Goal: Navigation & Orientation: Understand site structure

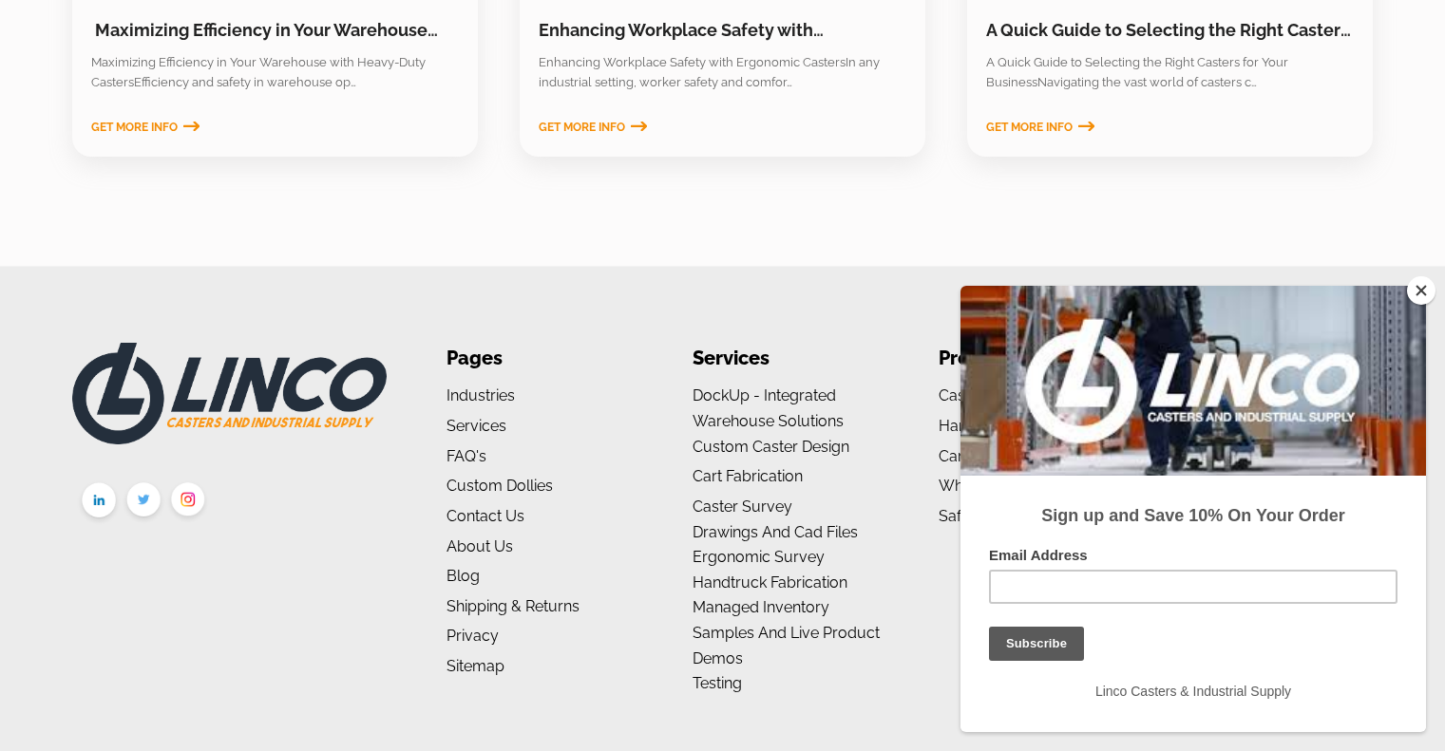
scroll to position [3120, 0]
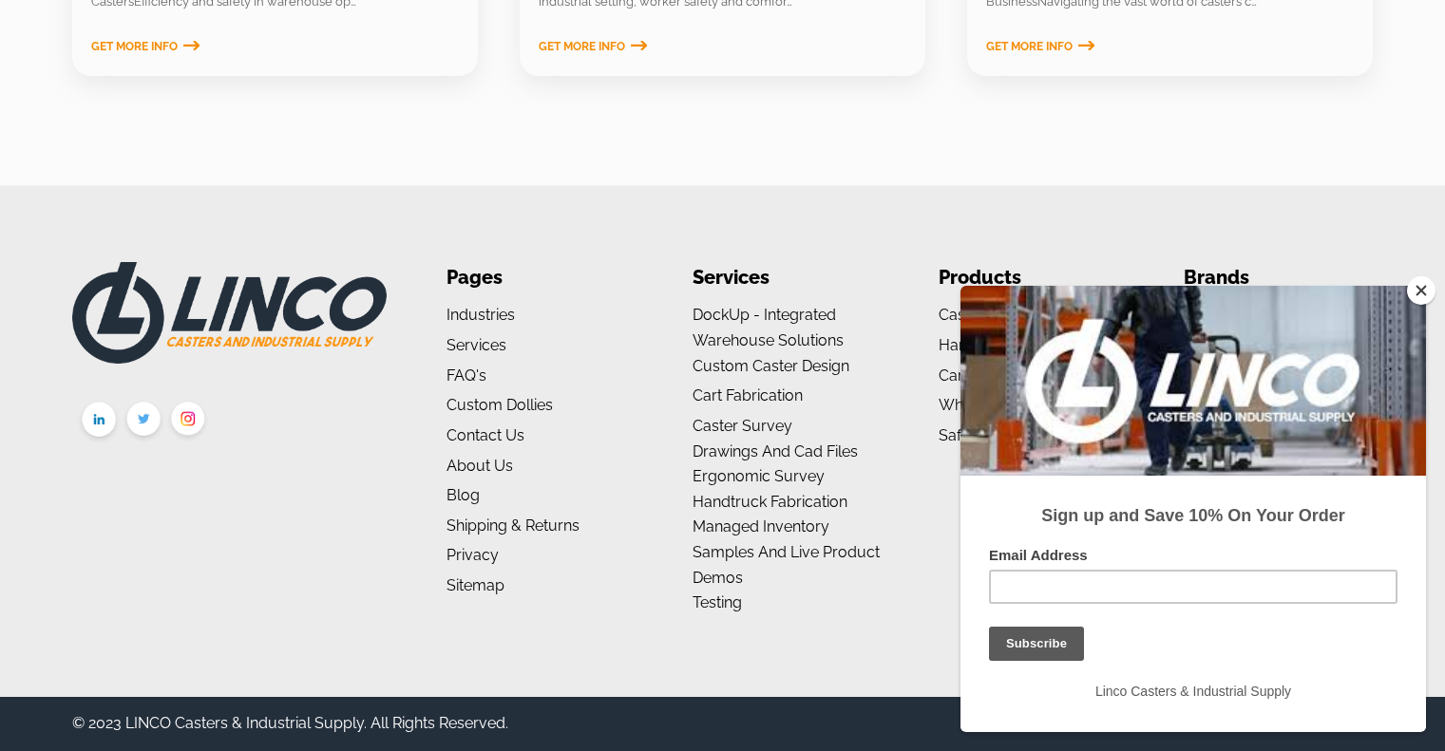
click at [1422, 291] on button "Close" at bounding box center [1421, 290] width 28 height 28
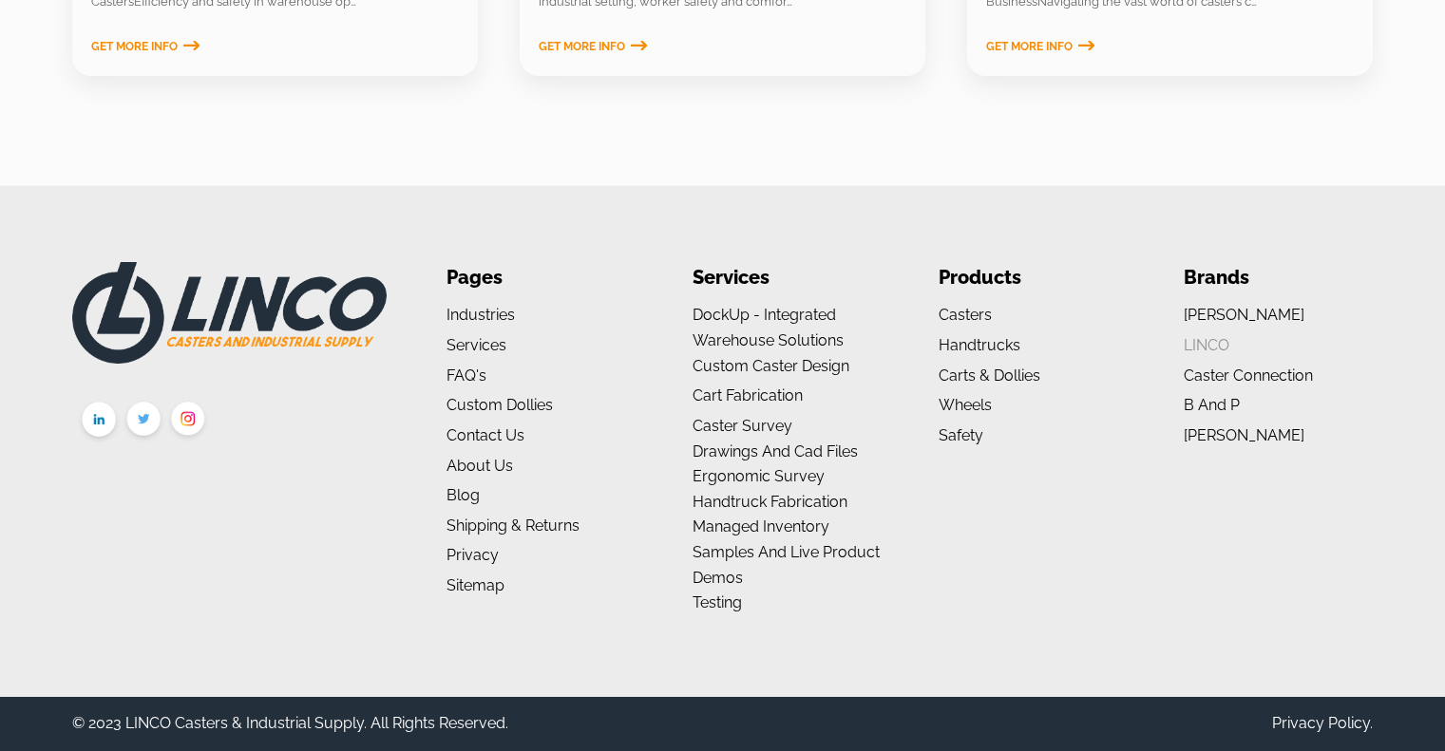
click at [1210, 343] on link "LINCO" at bounding box center [1207, 345] width 46 height 18
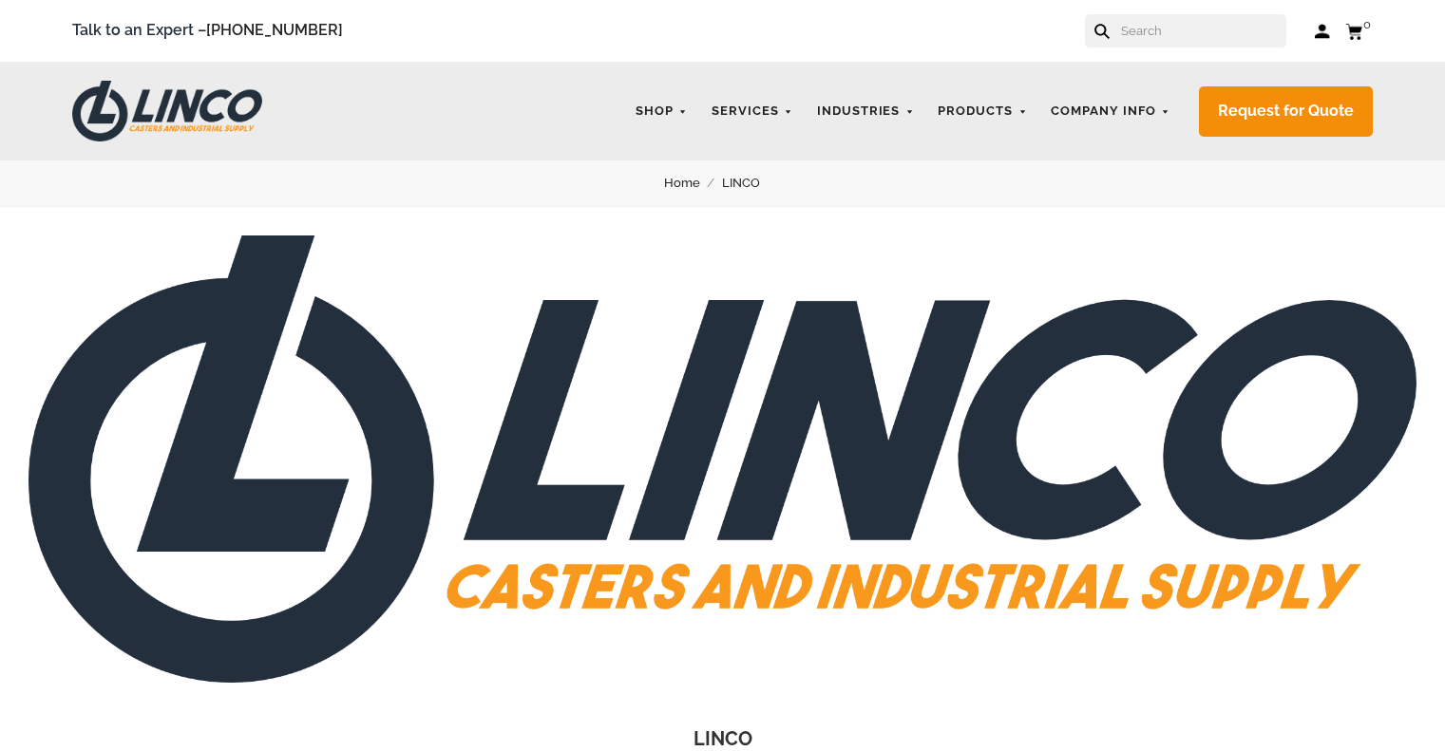
drag, startPoint x: 0, startPoint y: 0, endPoint x: 1155, endPoint y: 473, distance: 1248.2
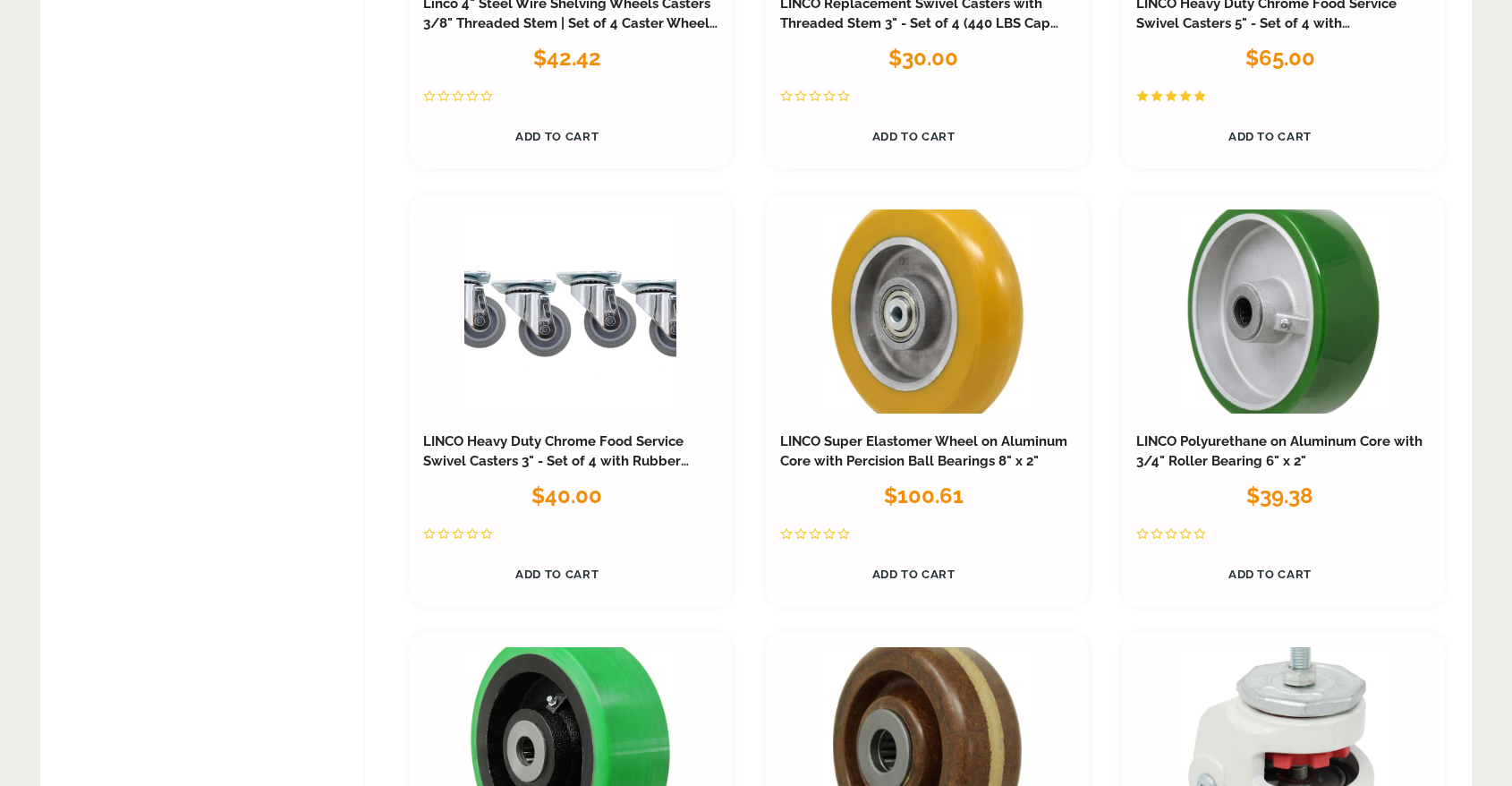
scroll to position [9856, 0]
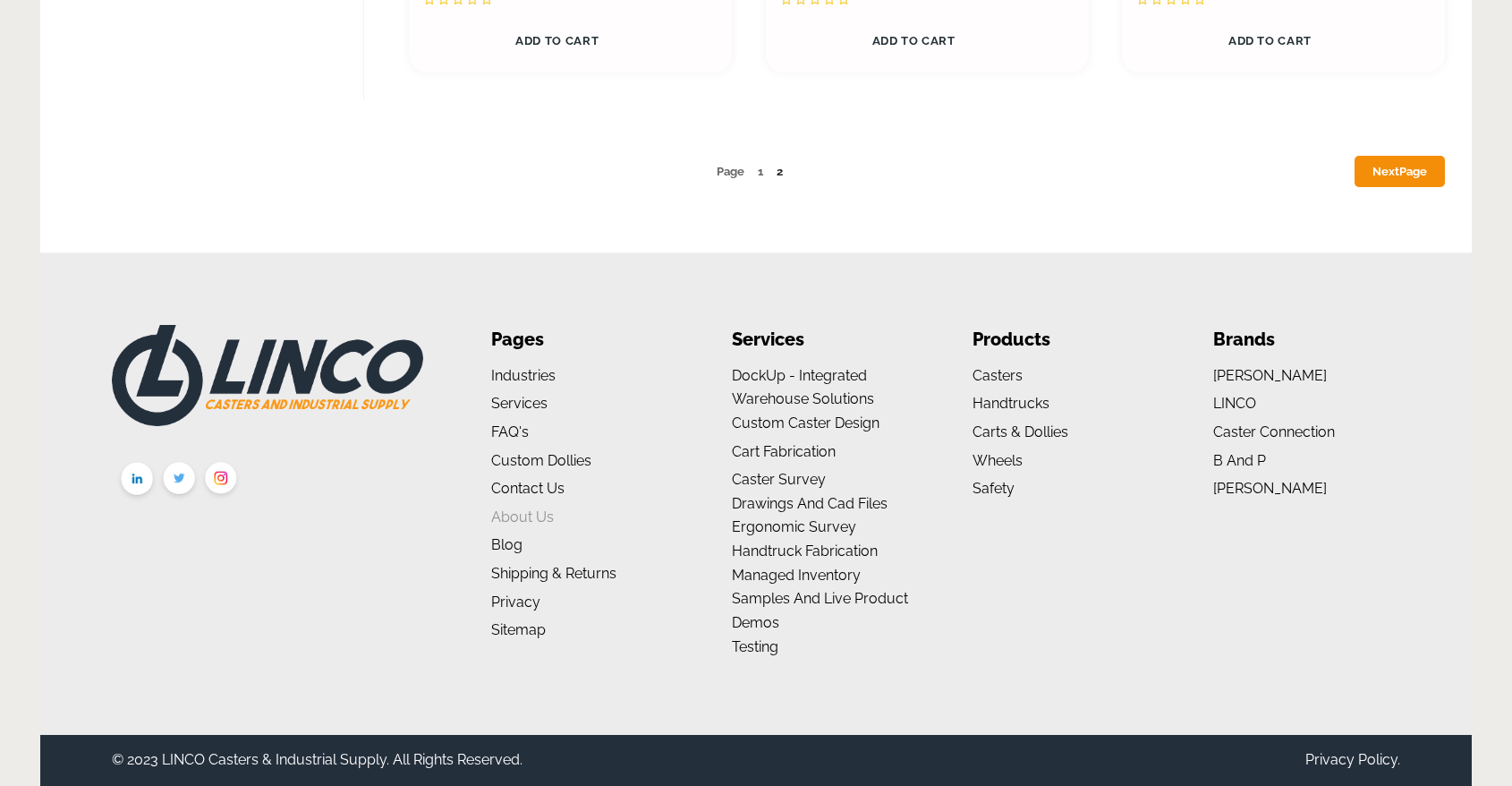
click at [517, 521] on link "About us" at bounding box center [522, 517] width 62 height 17
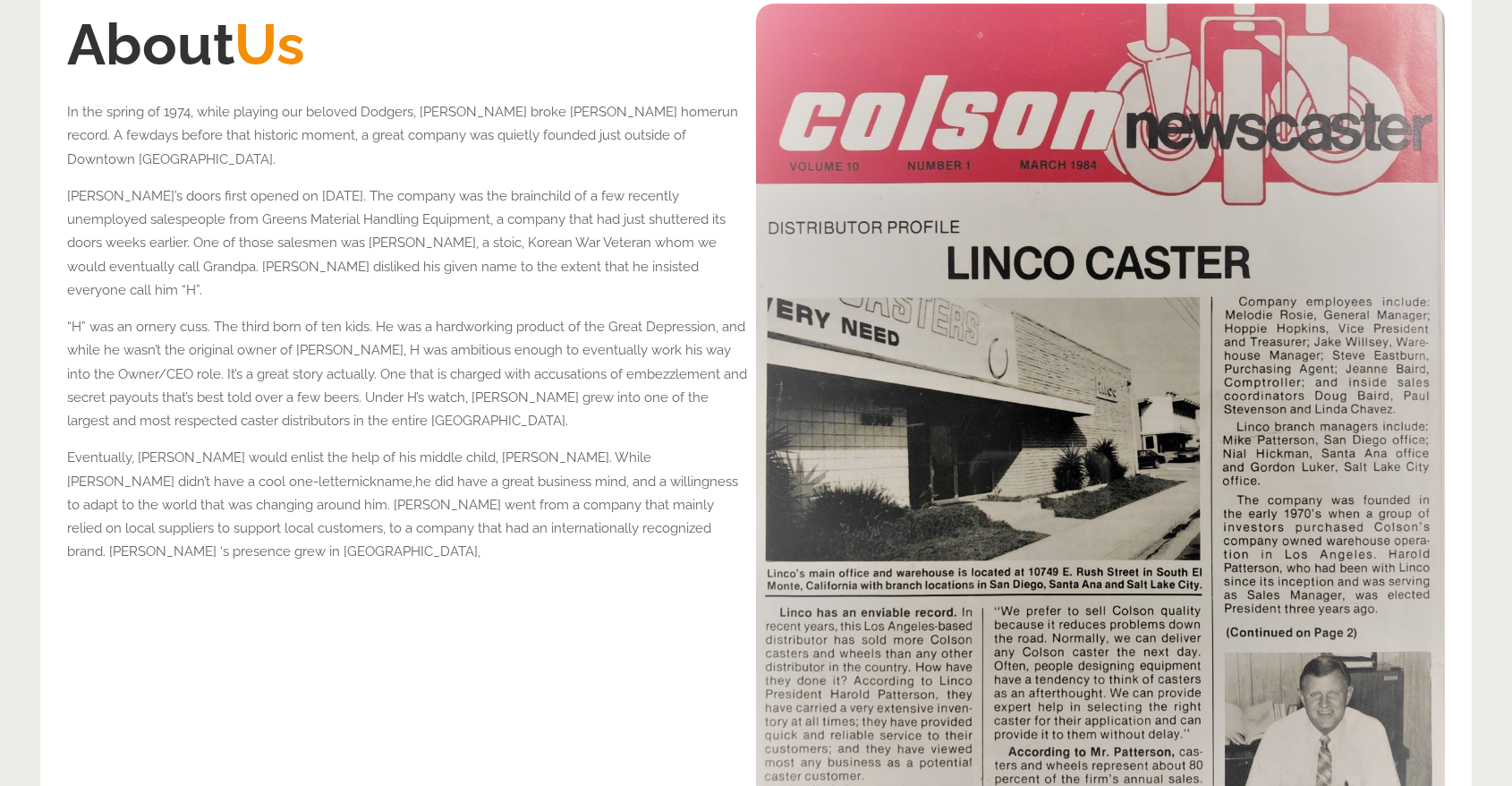
scroll to position [398, 0]
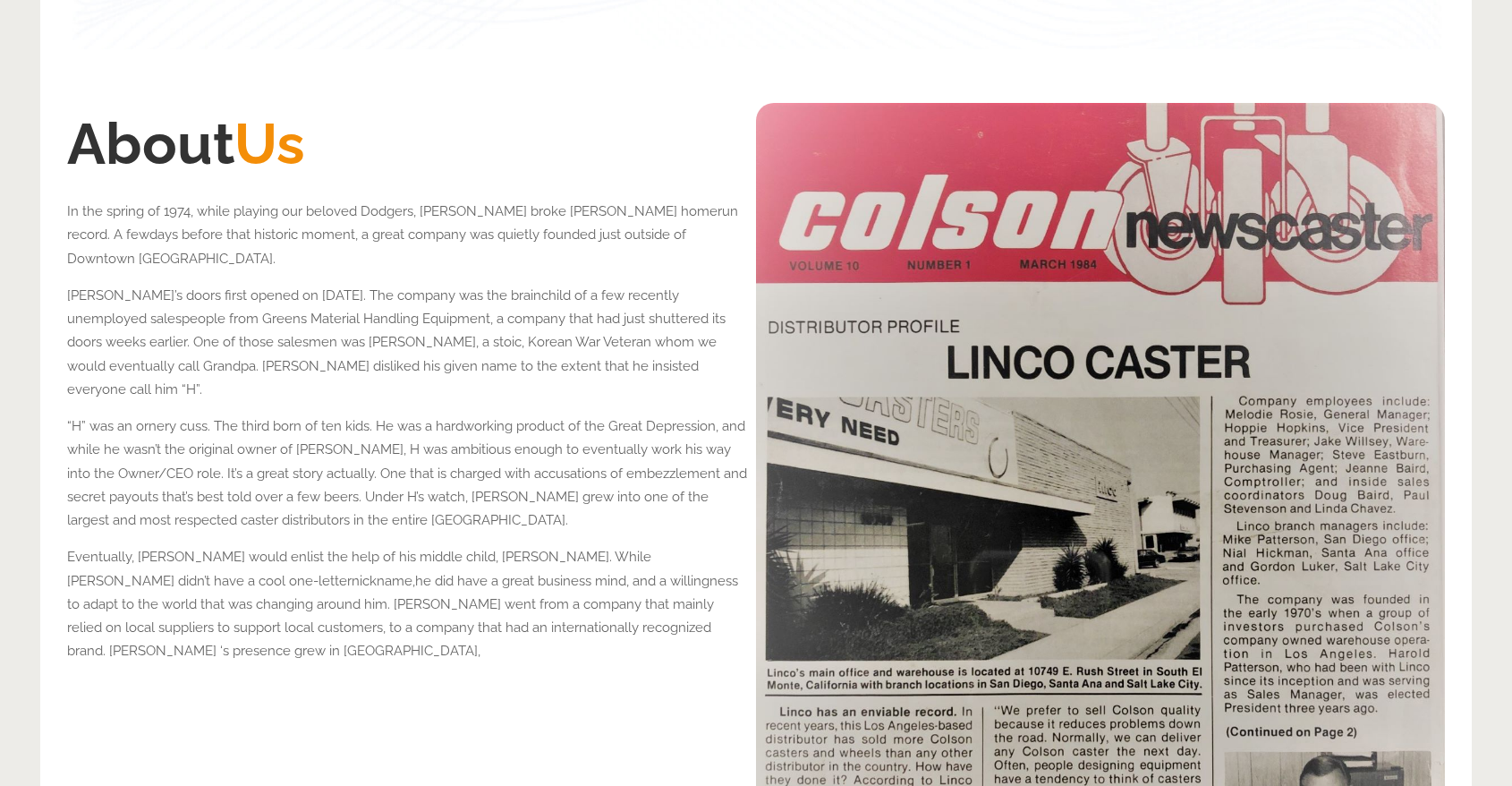
click at [573, 673] on div "About Us In the spring of 1974, while playing our beloved Dodgers, Hank Aaron b…" at bounding box center [407, 563] width 680 height 920
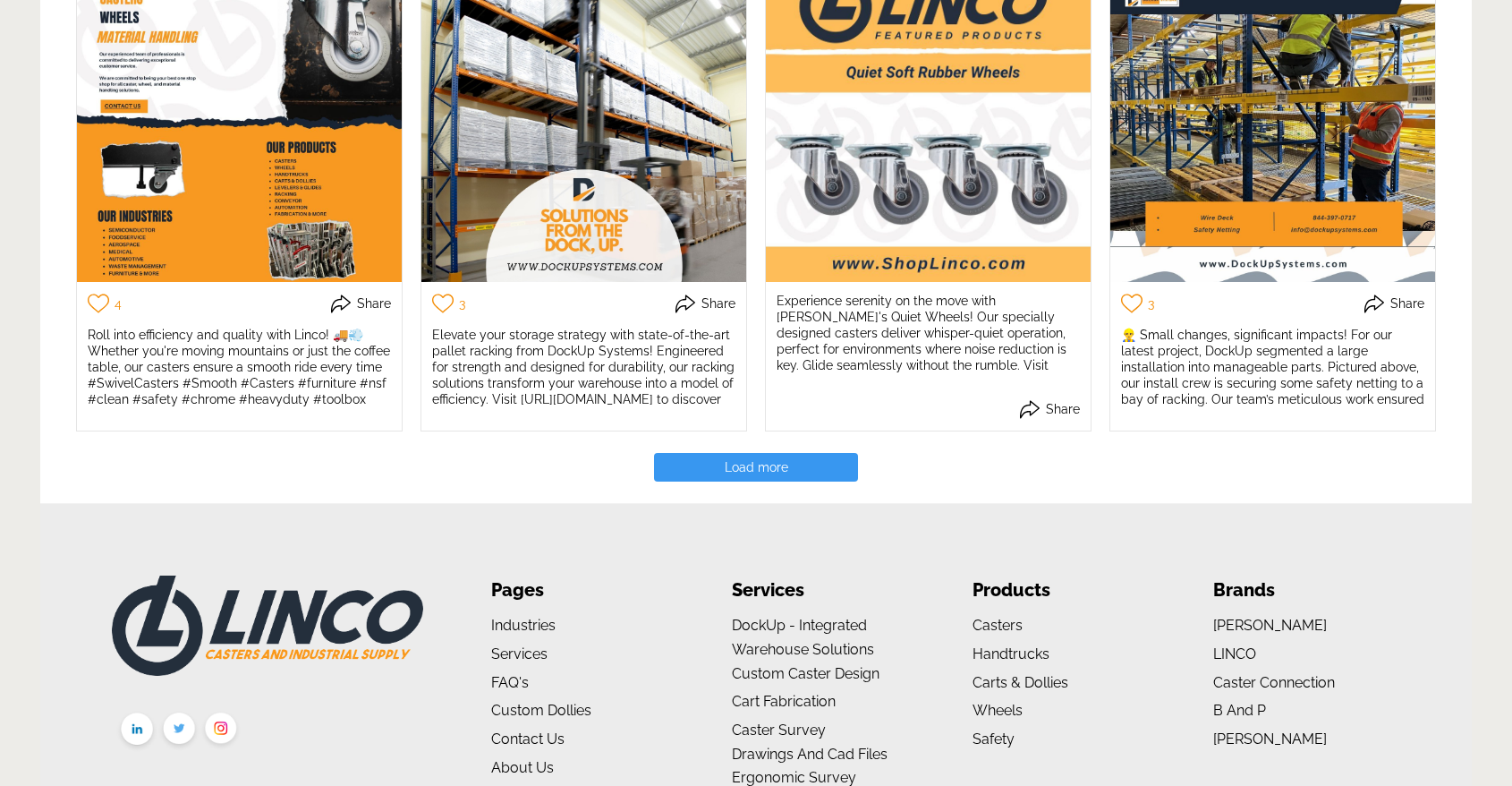
scroll to position [4010, 0]
